Goal: Task Accomplishment & Management: Manage account settings

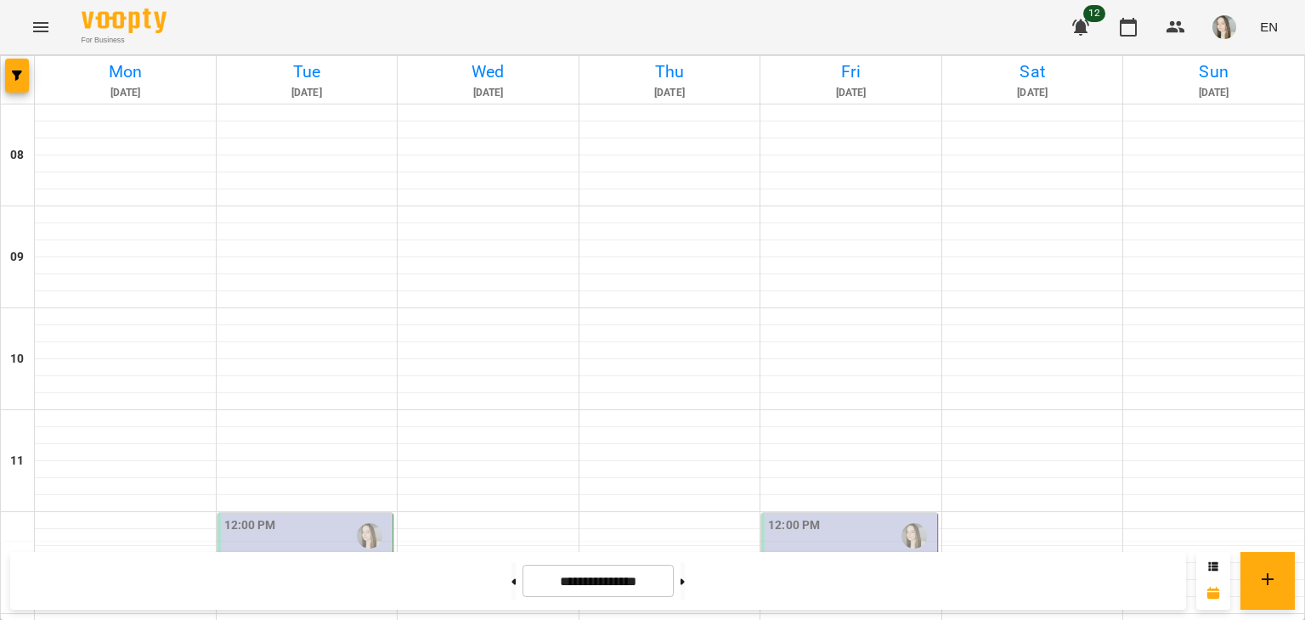
scroll to position [404, 0]
click at [596, 614] on div at bounding box center [669, 622] width 181 height 17
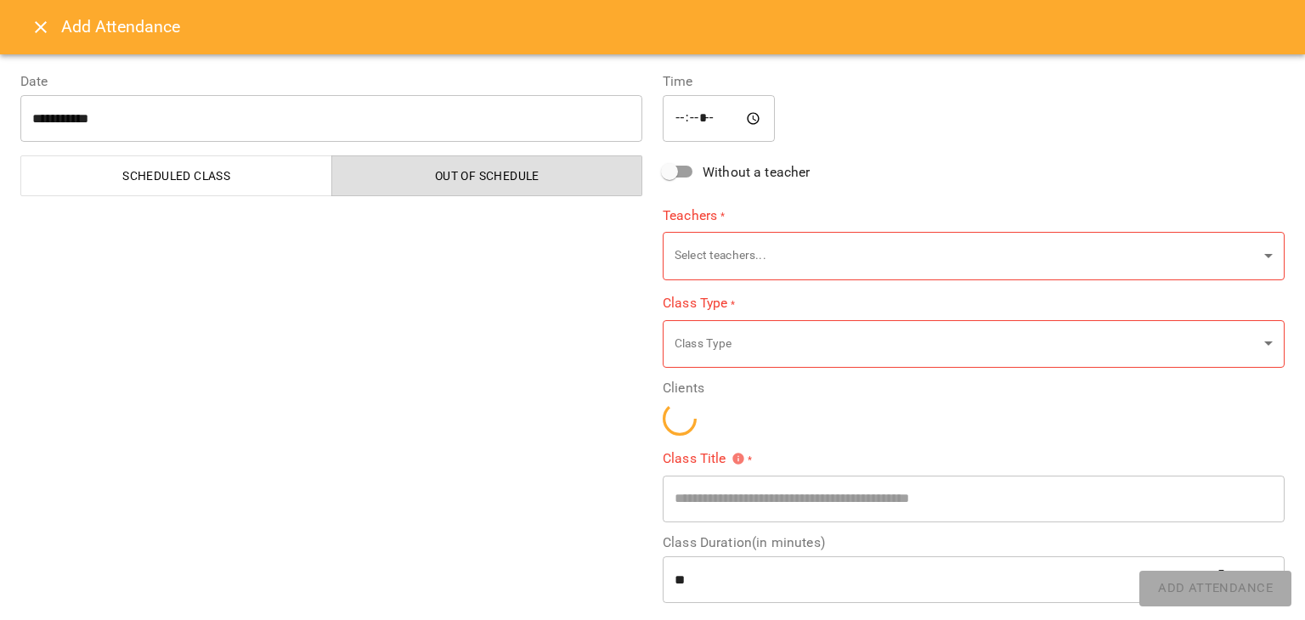
type input "**********"
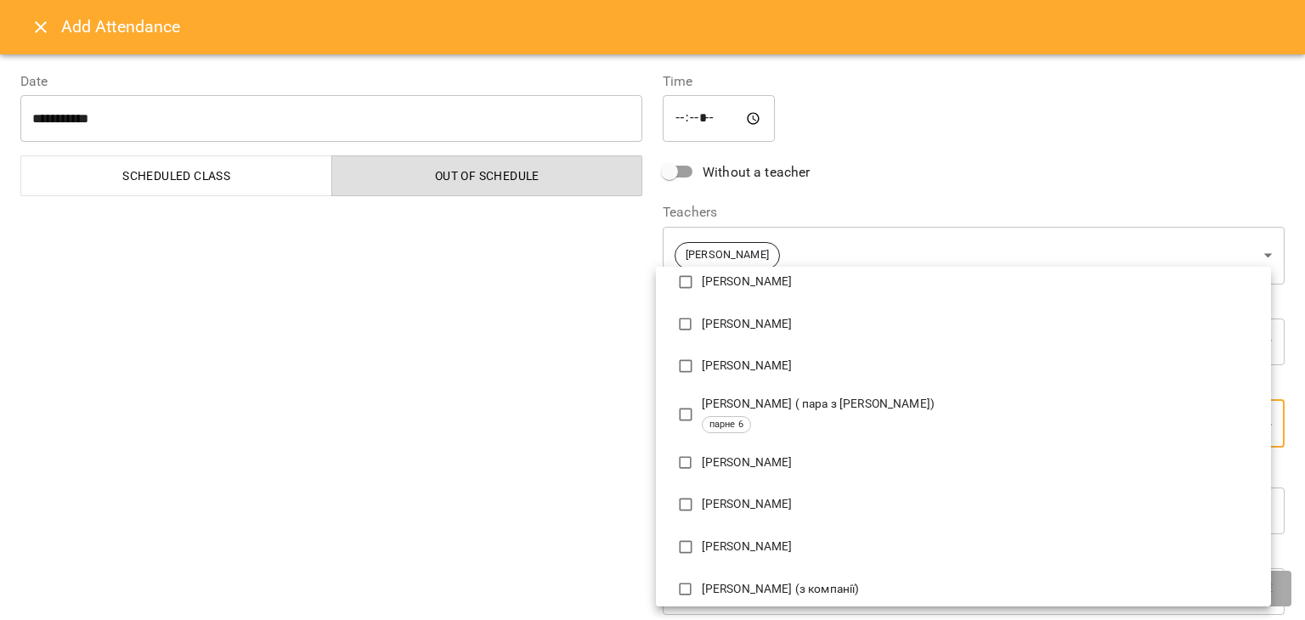
scroll to position [187, 0]
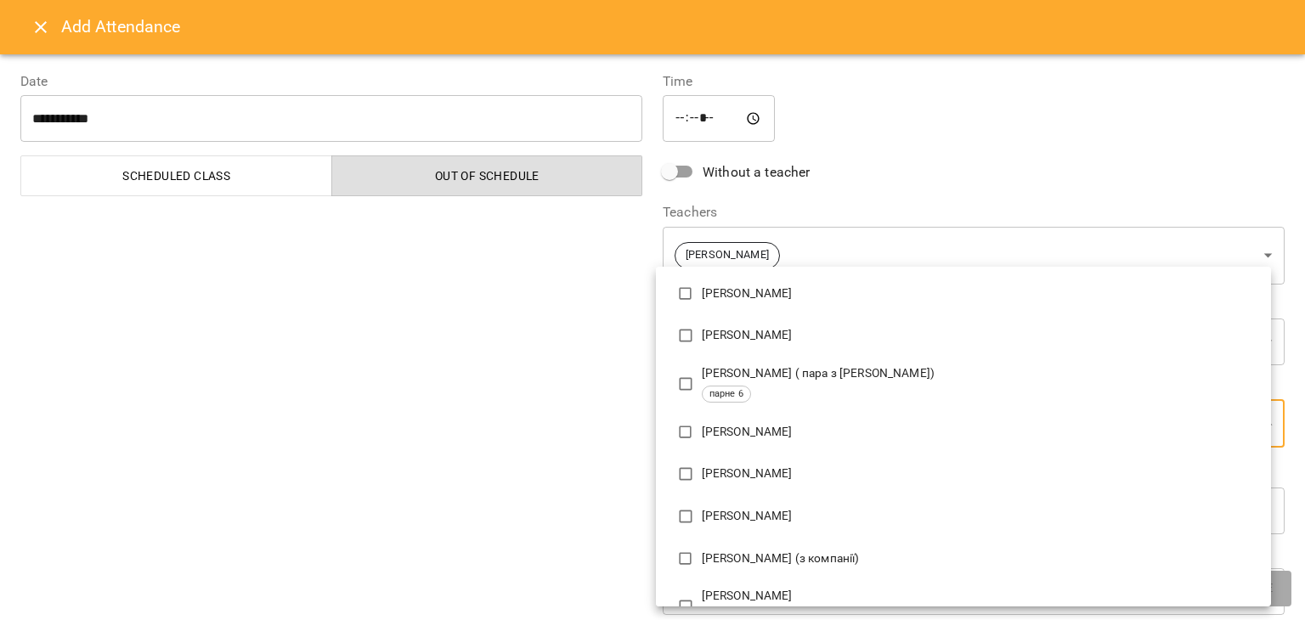
click at [751, 436] on p "[PERSON_NAME]" at bounding box center [980, 432] width 556 height 17
type input "**********"
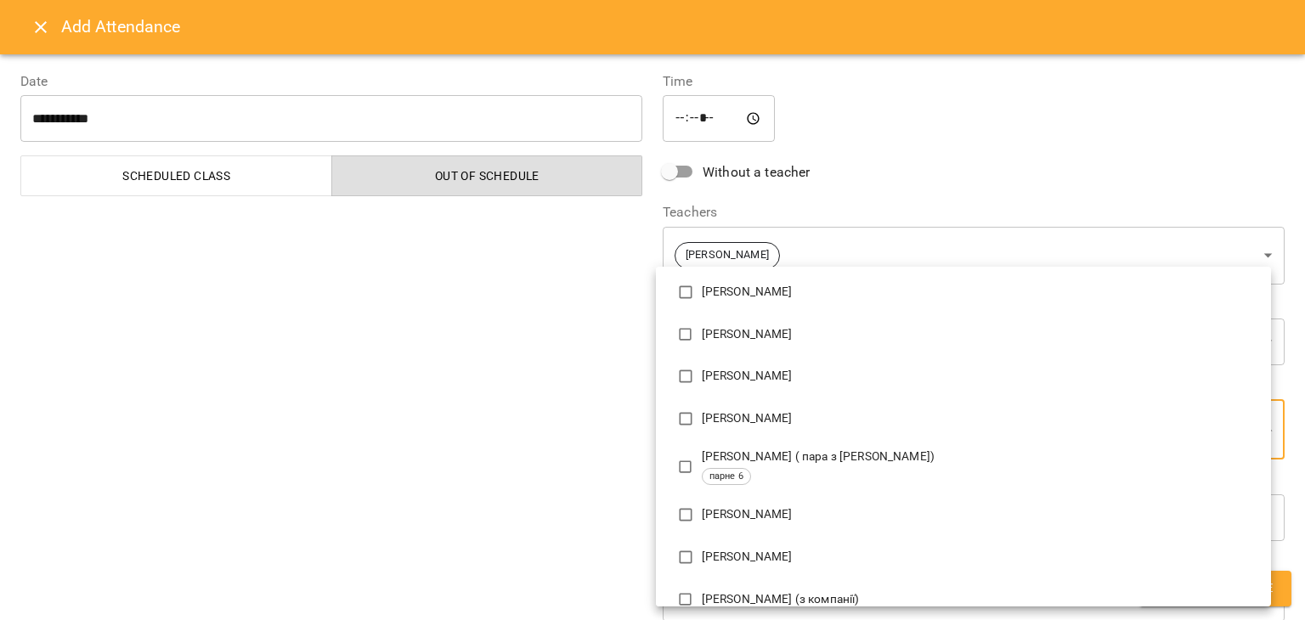
scroll to position [0, 0]
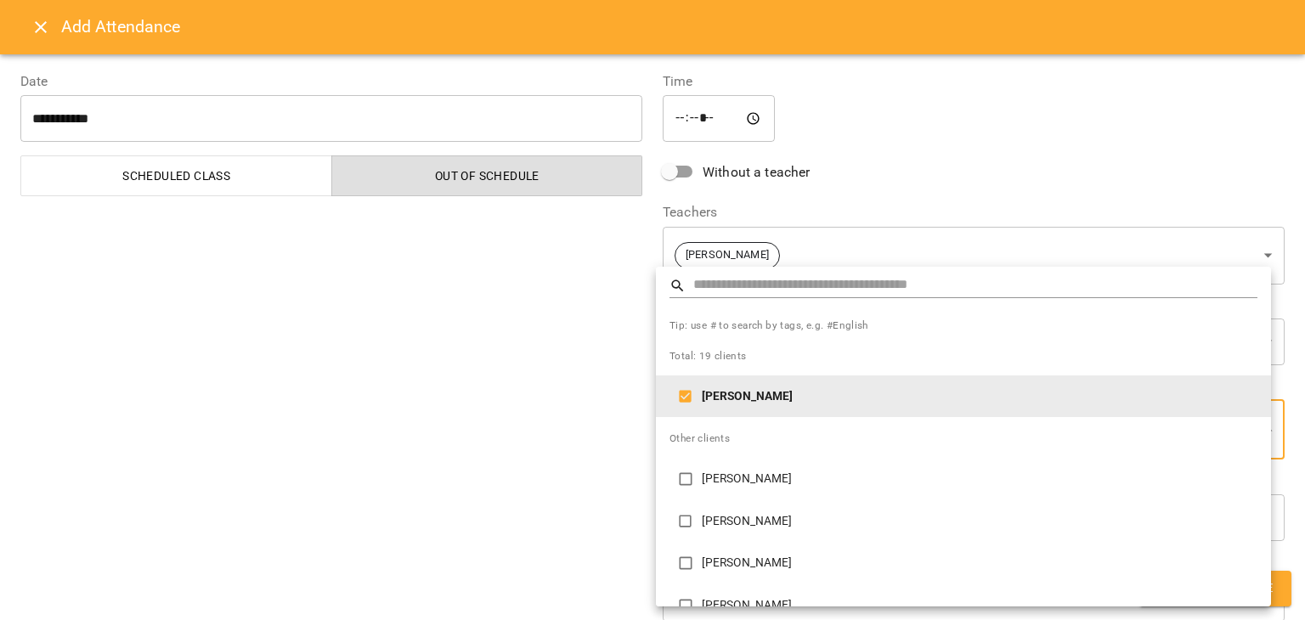
click at [649, 453] on div at bounding box center [652, 310] width 1305 height 620
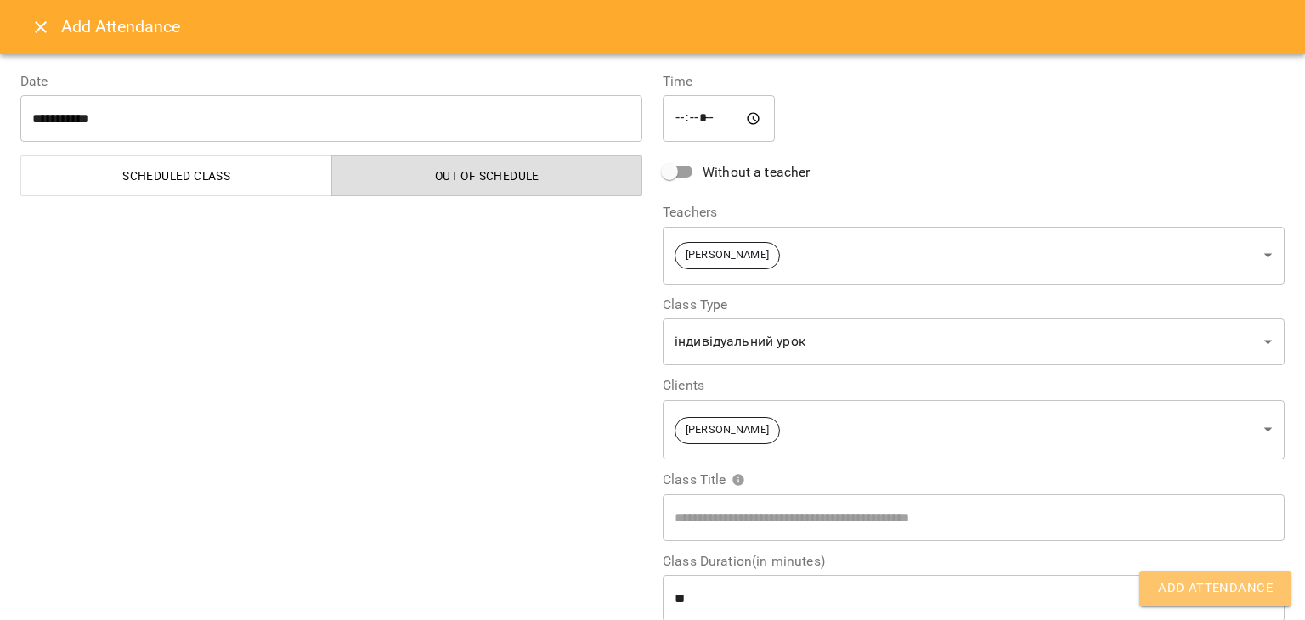
click at [1225, 585] on span "Add Attendance" at bounding box center [1215, 589] width 115 height 22
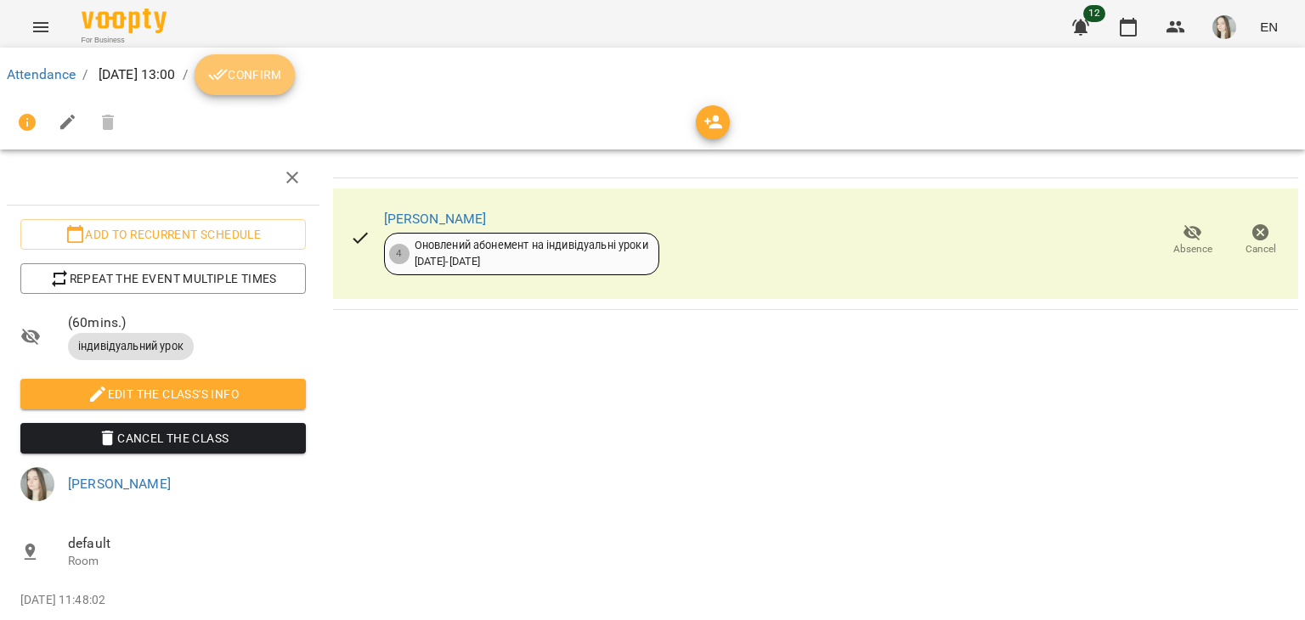
click at [281, 82] on span "Confirm" at bounding box center [244, 75] width 73 height 20
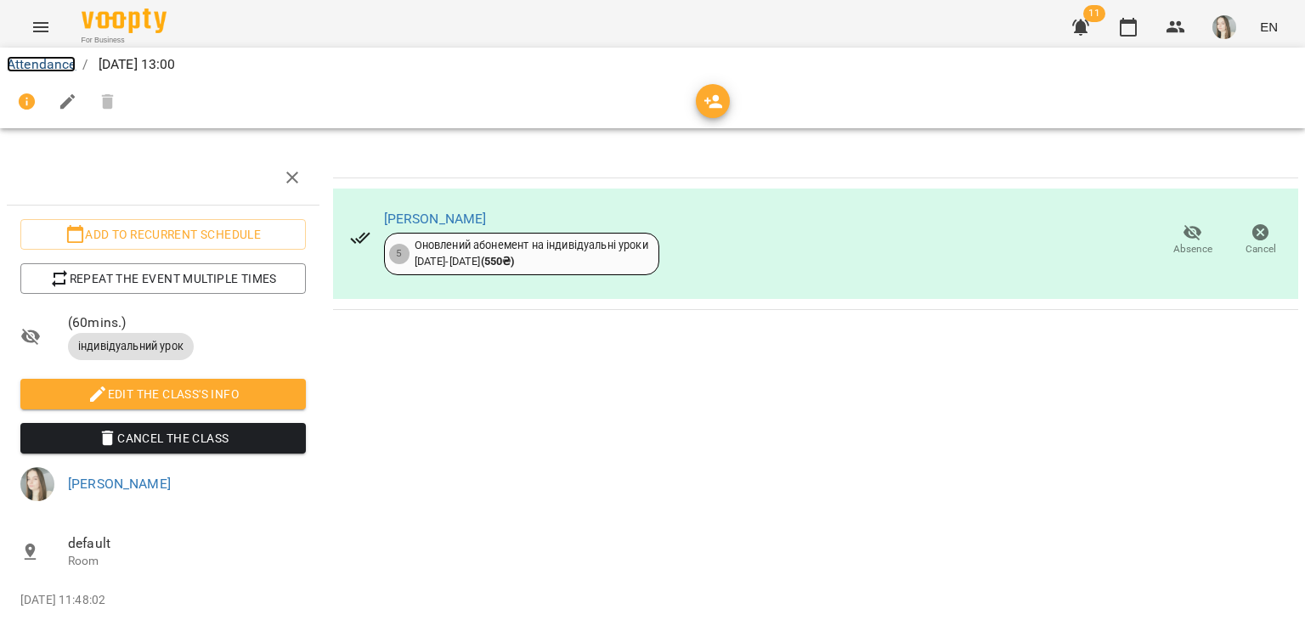
click at [41, 68] on link "Attendance" at bounding box center [41, 64] width 69 height 16
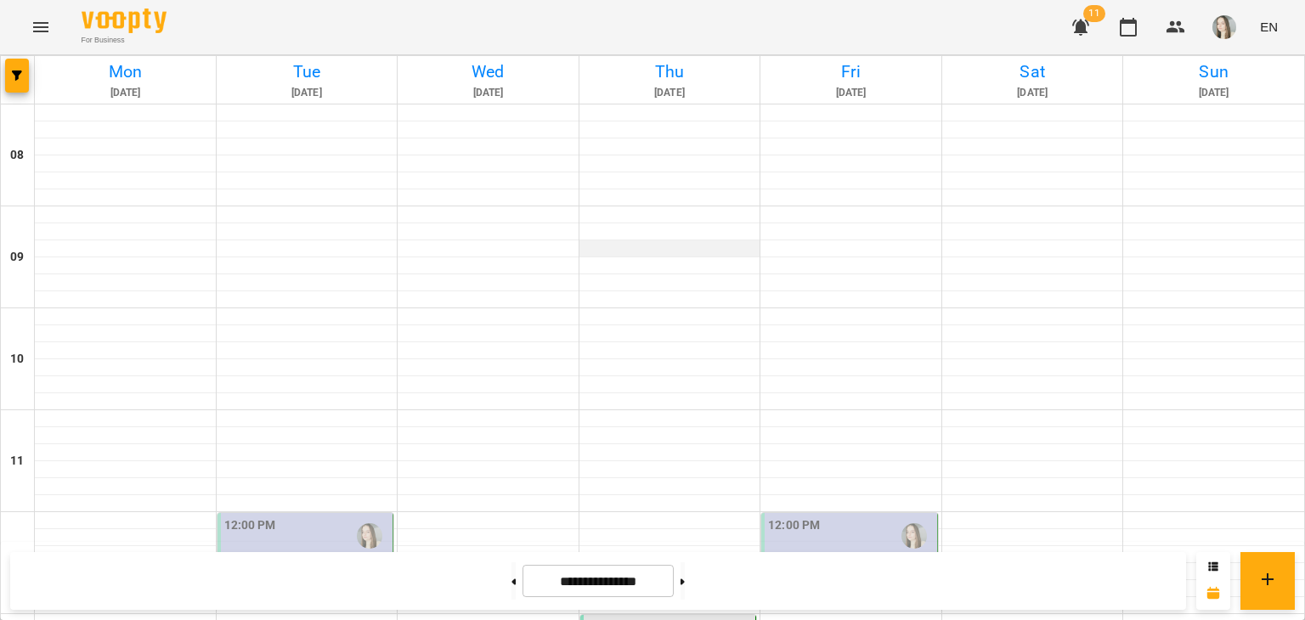
scroll to position [438, 0]
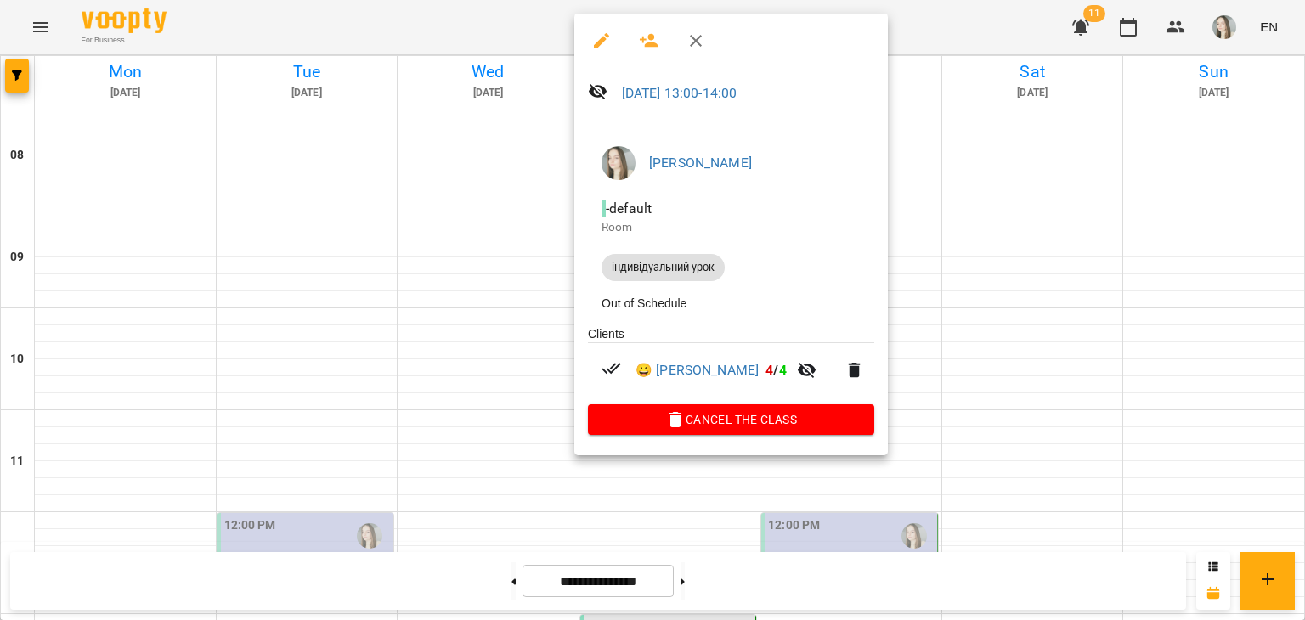
click at [914, 14] on div at bounding box center [652, 310] width 1305 height 620
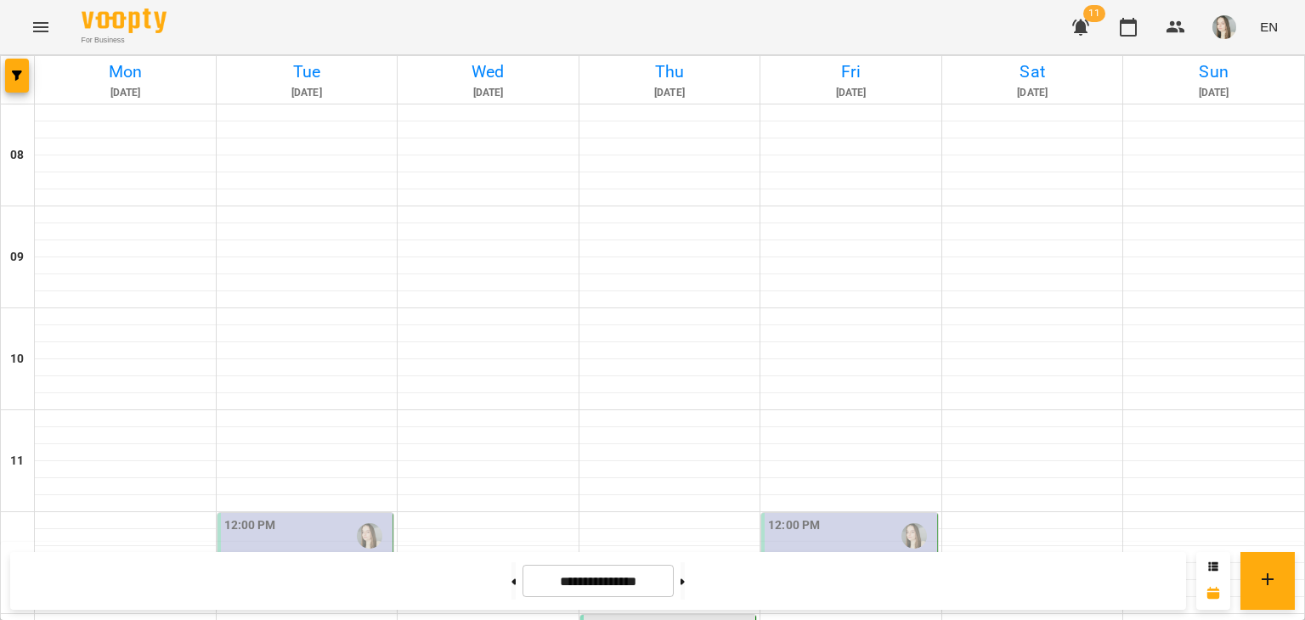
scroll to position [975, 0]
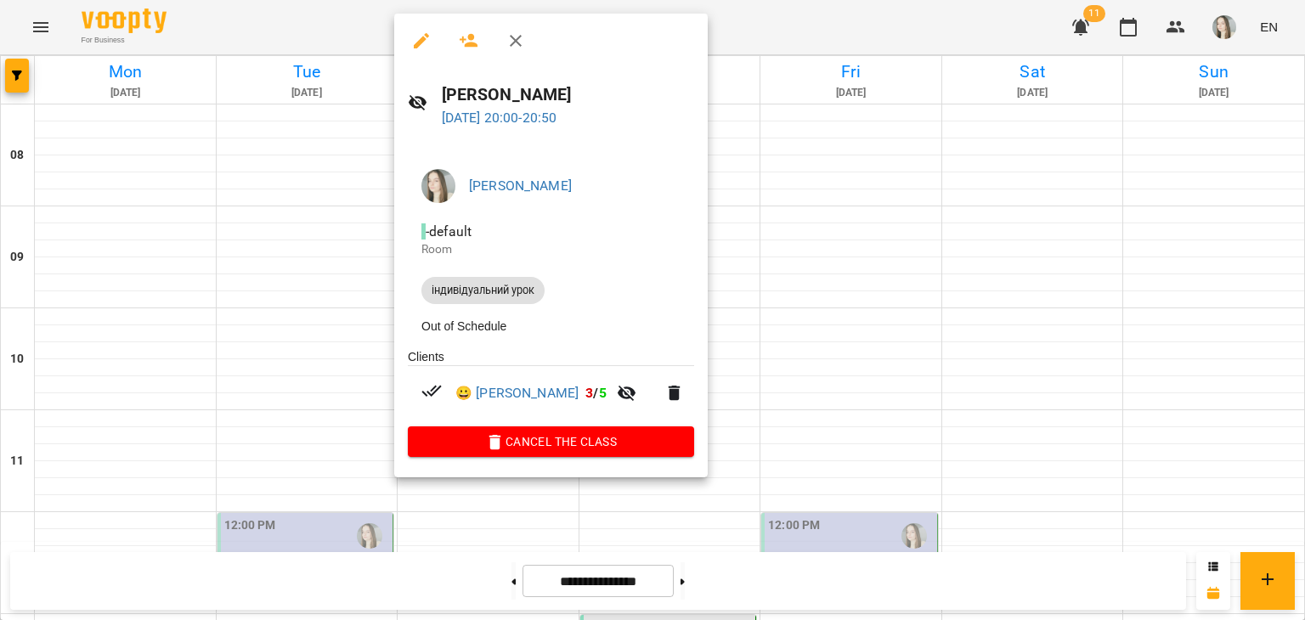
click at [800, 36] on div at bounding box center [652, 310] width 1305 height 620
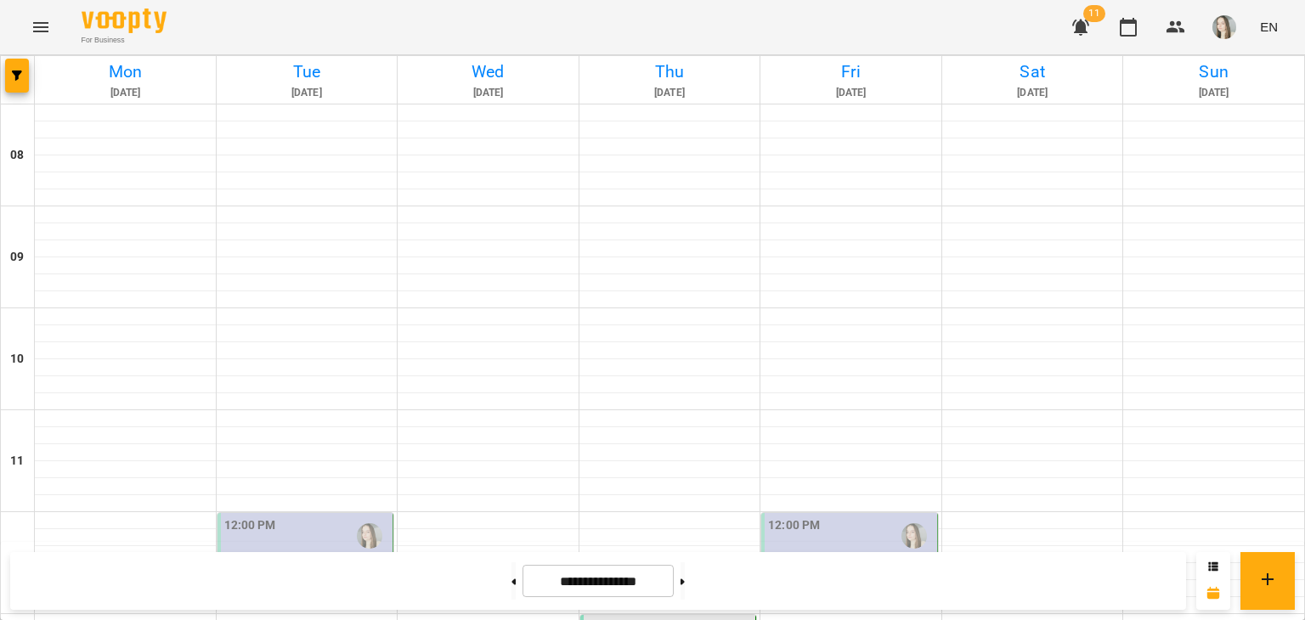
scroll to position [891, 0]
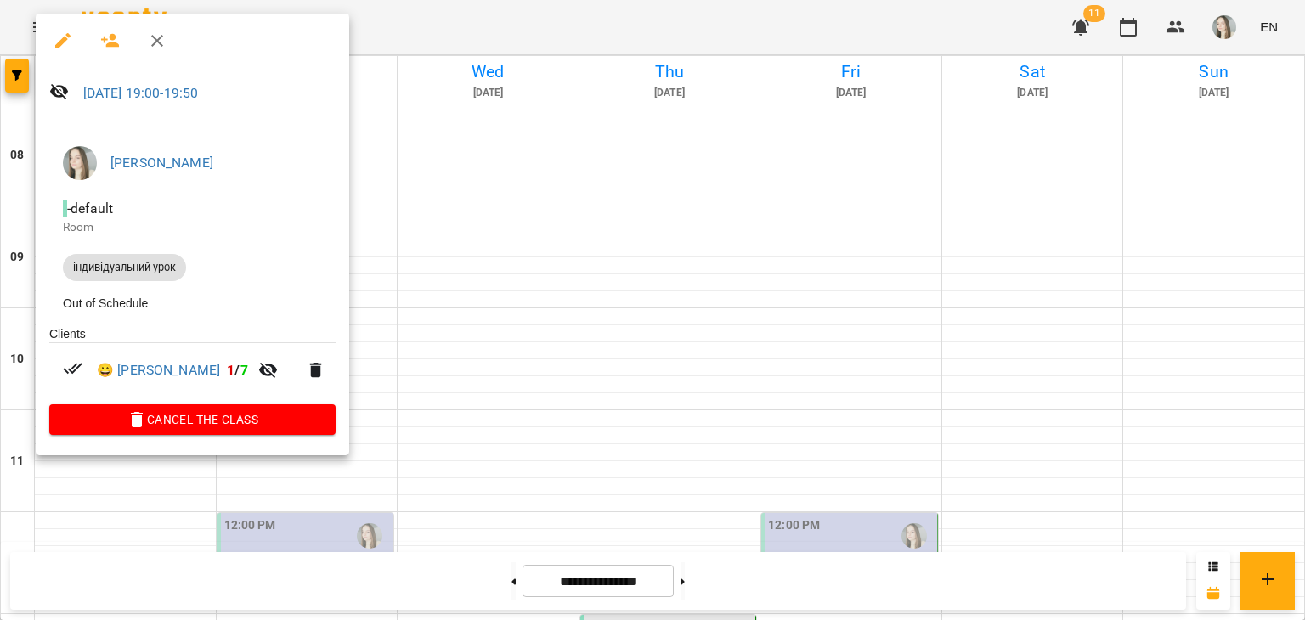
click at [456, 465] on div at bounding box center [652, 310] width 1305 height 620
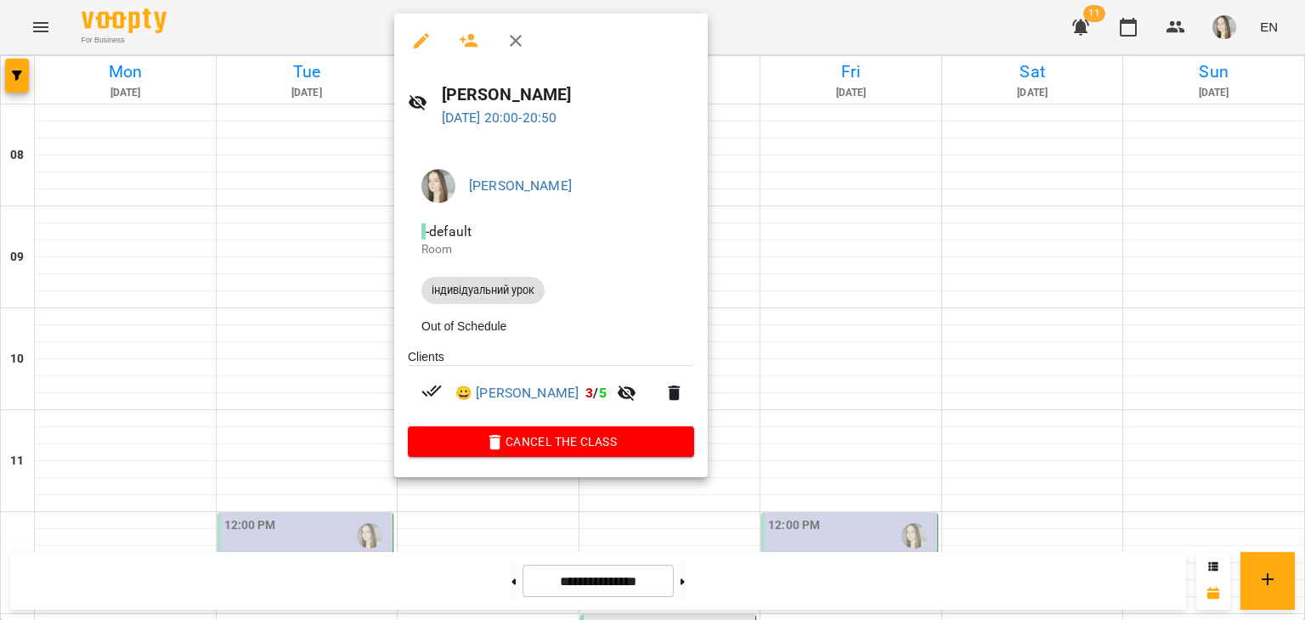
click at [833, 31] on div at bounding box center [652, 310] width 1305 height 620
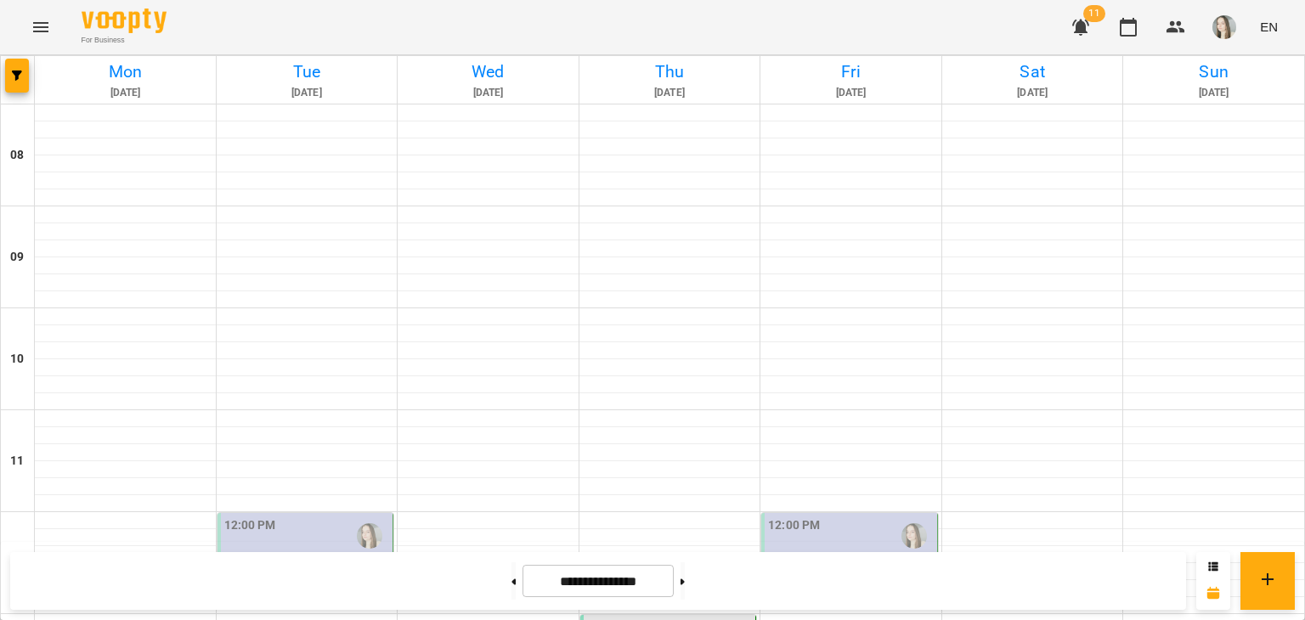
scroll to position [313, 0]
